Goal: Find specific page/section: Find specific page/section

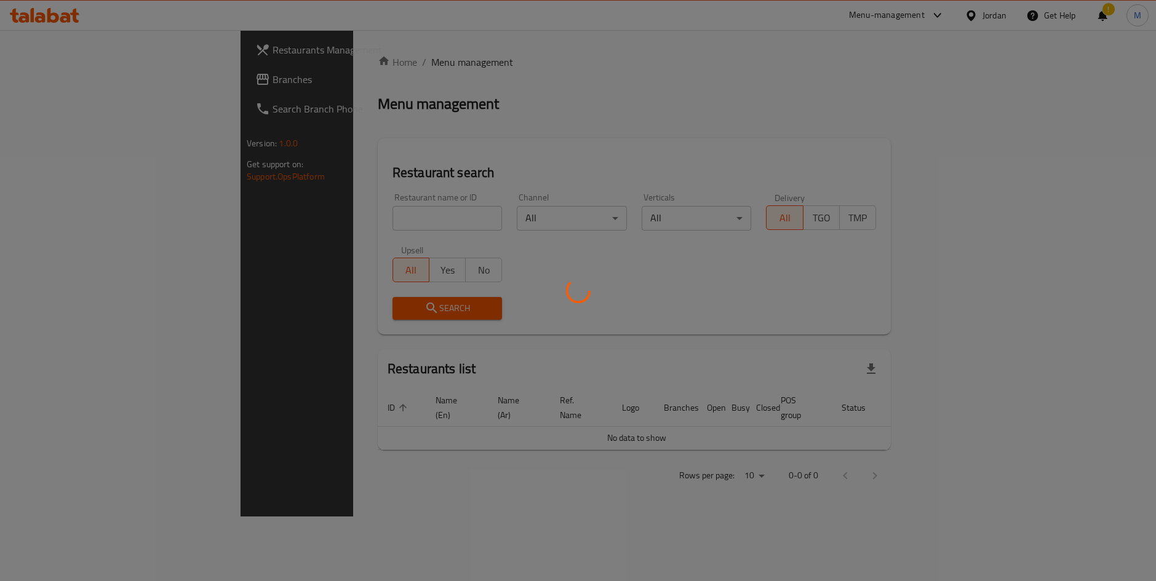
click at [351, 216] on div at bounding box center [578, 290] width 1156 height 581
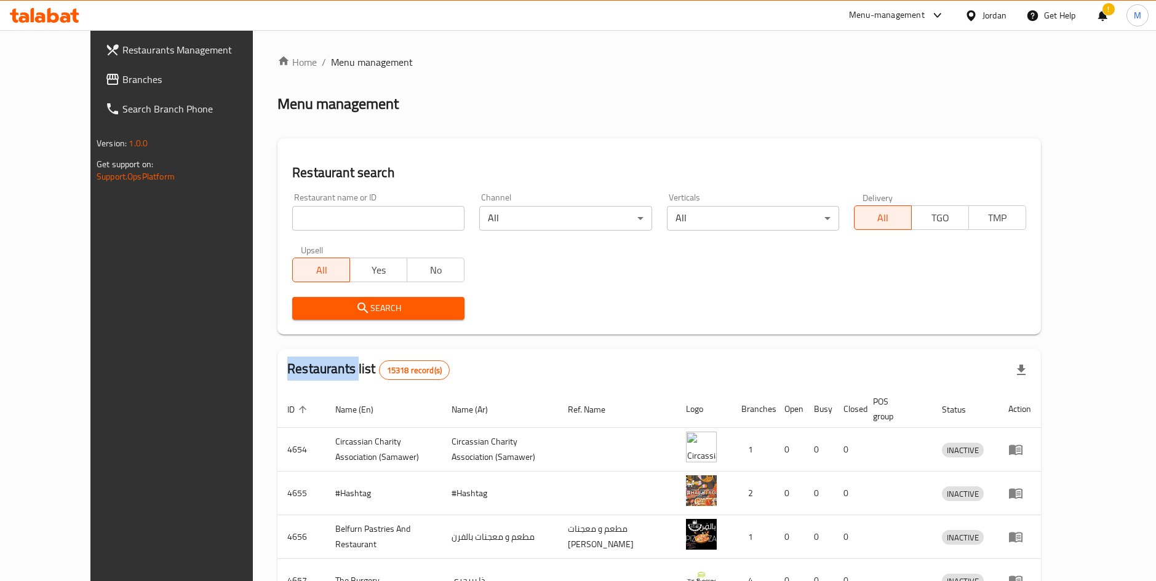
click at [351, 216] on div "Home / Menu management Menu management Restaurant search Restaurant name or ID …" at bounding box center [658, 481] width 763 height 852
click at [351, 216] on input "search" at bounding box center [378, 218] width 172 height 25
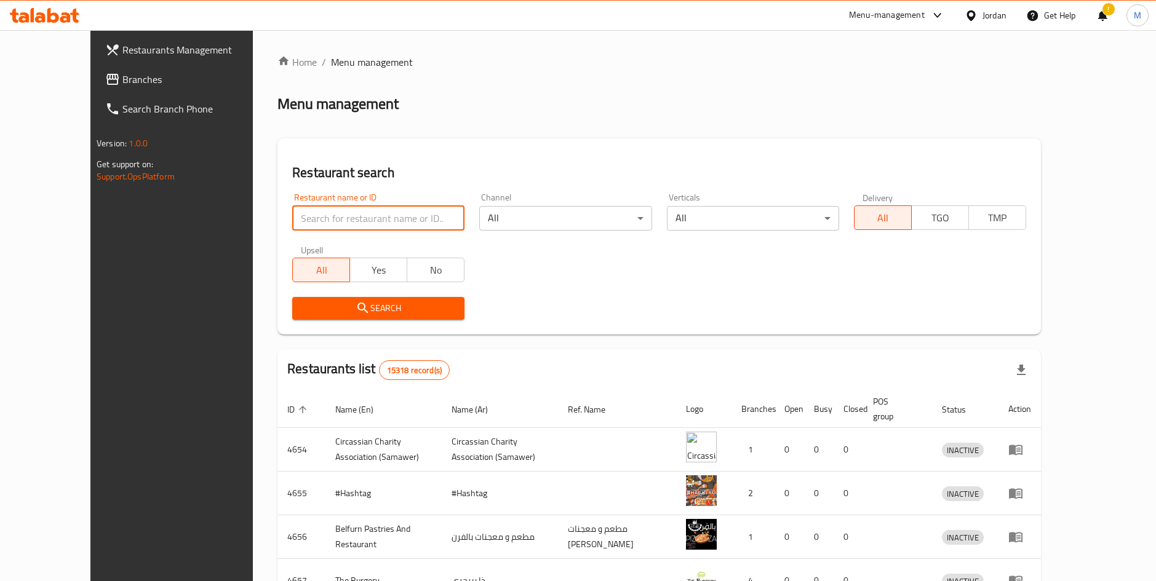
click at [292, 220] on input "search" at bounding box center [378, 218] width 172 height 25
type input "v"
type input "عجينتنا غير"
click button "Search" at bounding box center [378, 308] width 172 height 23
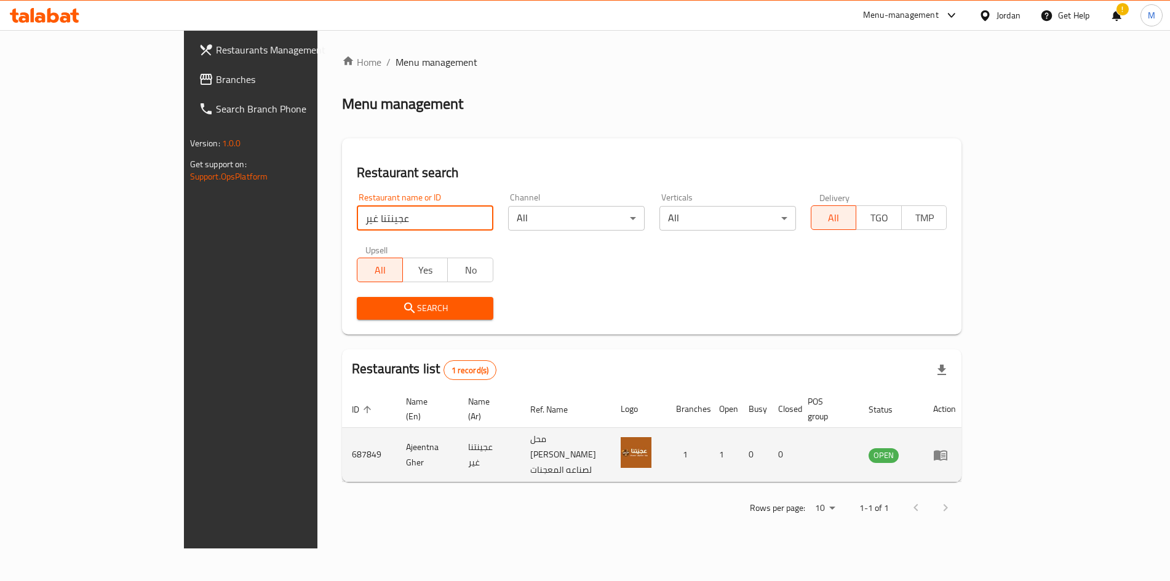
click at [396, 434] on td "Ajeentna Gher" at bounding box center [427, 455] width 62 height 54
click at [956, 448] on link "enhanced table" at bounding box center [944, 455] width 23 height 15
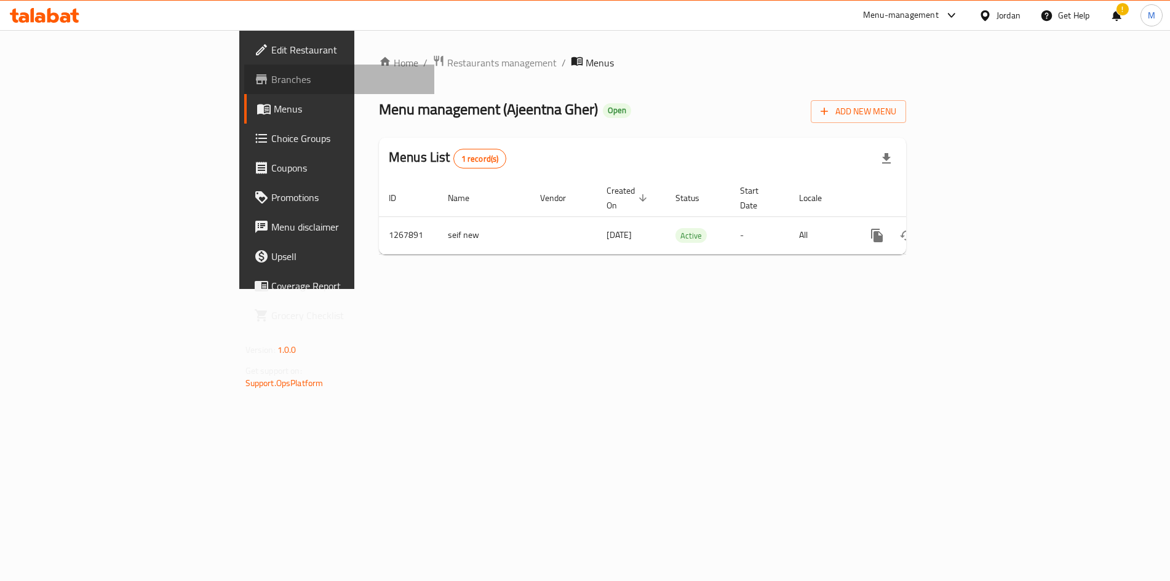
click at [244, 66] on link "Branches" at bounding box center [339, 80] width 191 height 30
